Goal: Task Accomplishment & Management: Use online tool/utility

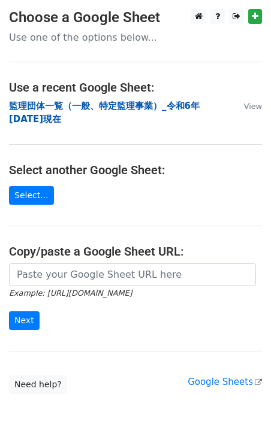
click at [67, 107] on strong "監理団体一覧（一般、特定監理事業）_令和6年[DATE]現在" at bounding box center [104, 113] width 190 height 25
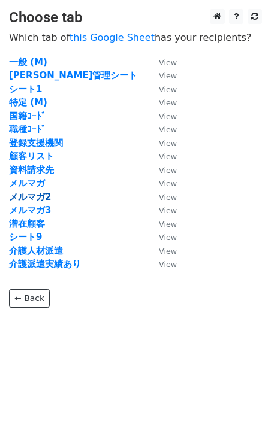
click at [36, 197] on strong "メルマガ2" at bounding box center [30, 197] width 42 height 11
click at [36, 209] on strong "メルマガ3" at bounding box center [30, 210] width 42 height 11
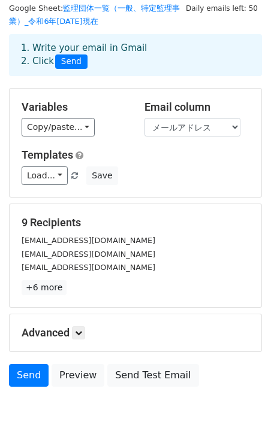
scroll to position [24, 0]
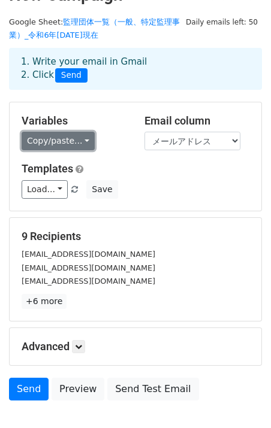
click at [57, 141] on link "Copy/paste..." at bounding box center [58, 141] width 73 height 19
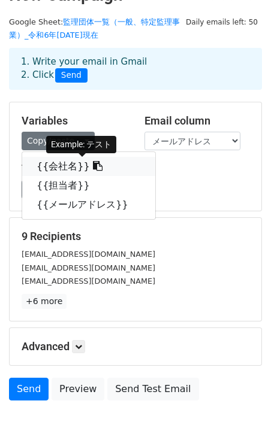
click at [62, 168] on link "{{会社名}}" at bounding box center [88, 166] width 133 height 19
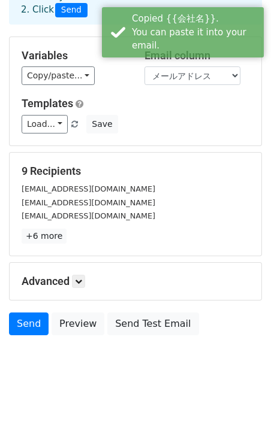
scroll to position [98, 0]
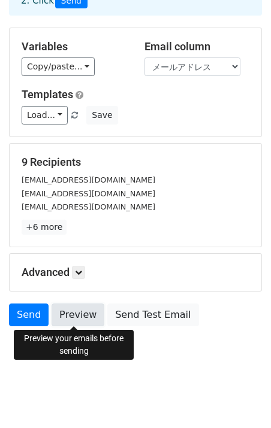
click at [68, 311] on link "Preview" at bounding box center [77, 315] width 53 height 23
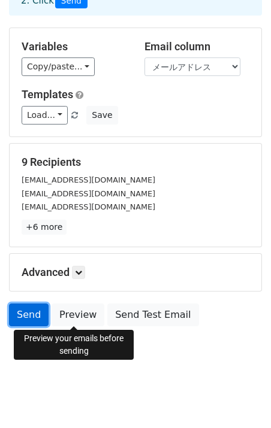
click at [28, 316] on link "Send" at bounding box center [29, 315] width 40 height 23
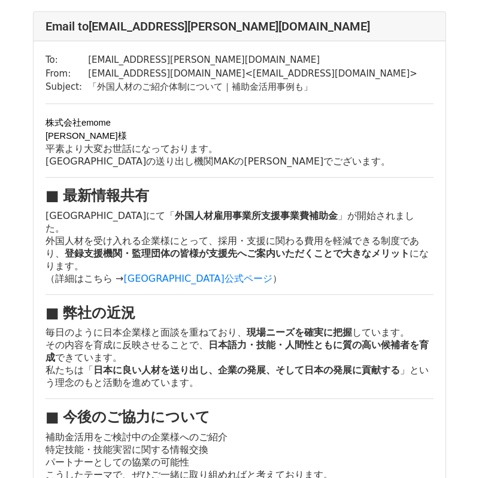
scroll to position [717, 0]
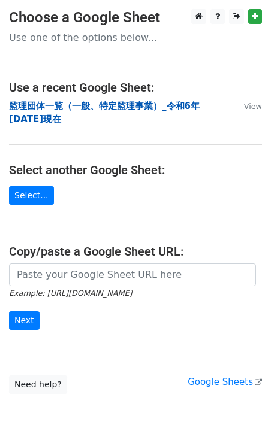
click at [90, 105] on strong "監理団体一覧（一般、特定監理事業）_令和6年[DATE]現在" at bounding box center [104, 113] width 190 height 25
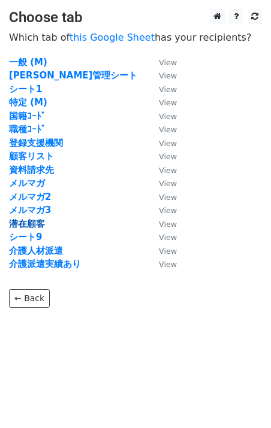
click at [38, 225] on strong "潜在顧客" at bounding box center [27, 224] width 36 height 11
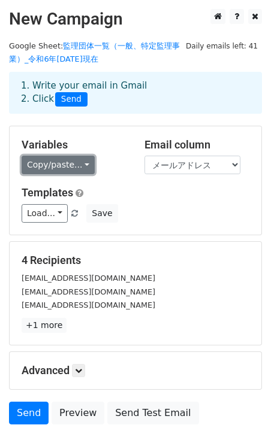
click at [60, 165] on link "Copy/paste..." at bounding box center [58, 165] width 73 height 19
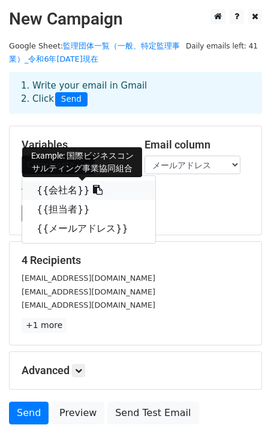
click at [57, 190] on link "{{会社名}}" at bounding box center [88, 190] width 133 height 19
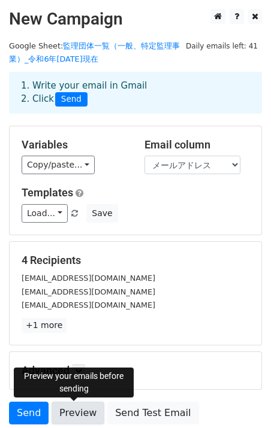
click at [65, 409] on link "Preview" at bounding box center [77, 413] width 53 height 23
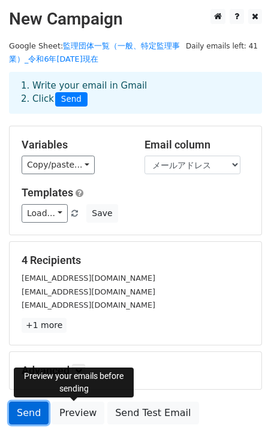
click at [30, 411] on link "Send" at bounding box center [29, 413] width 40 height 23
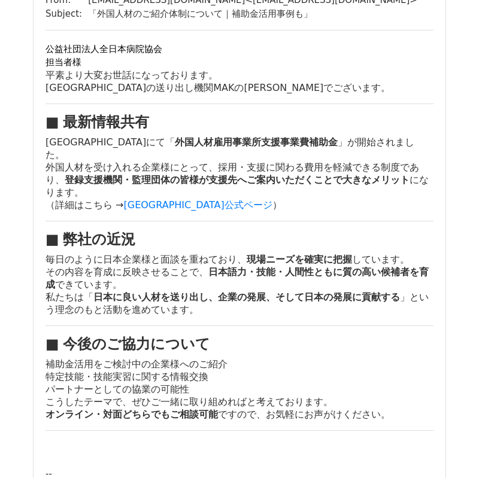
scroll to position [1459, 0]
